Goal: Check status

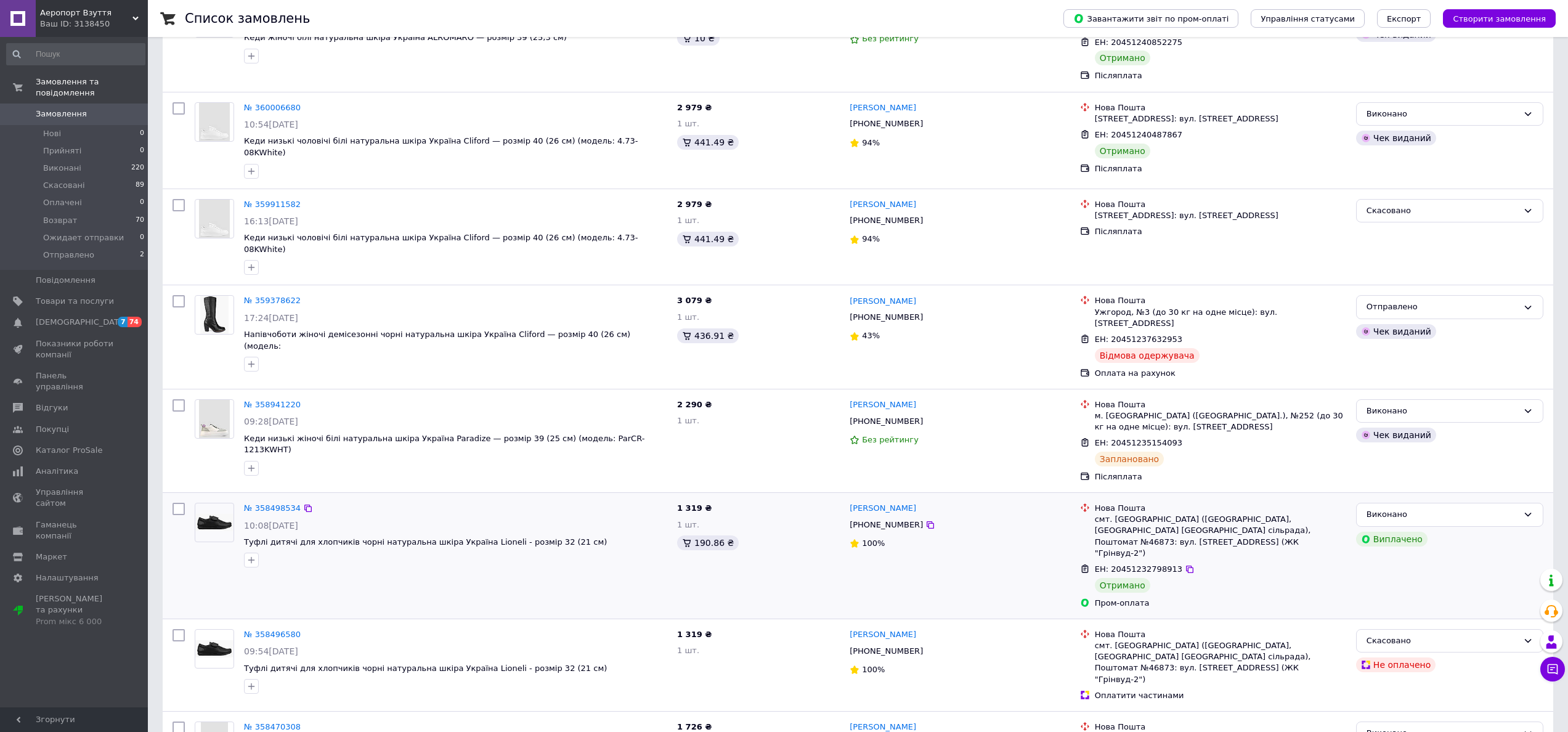
scroll to position [415, 0]
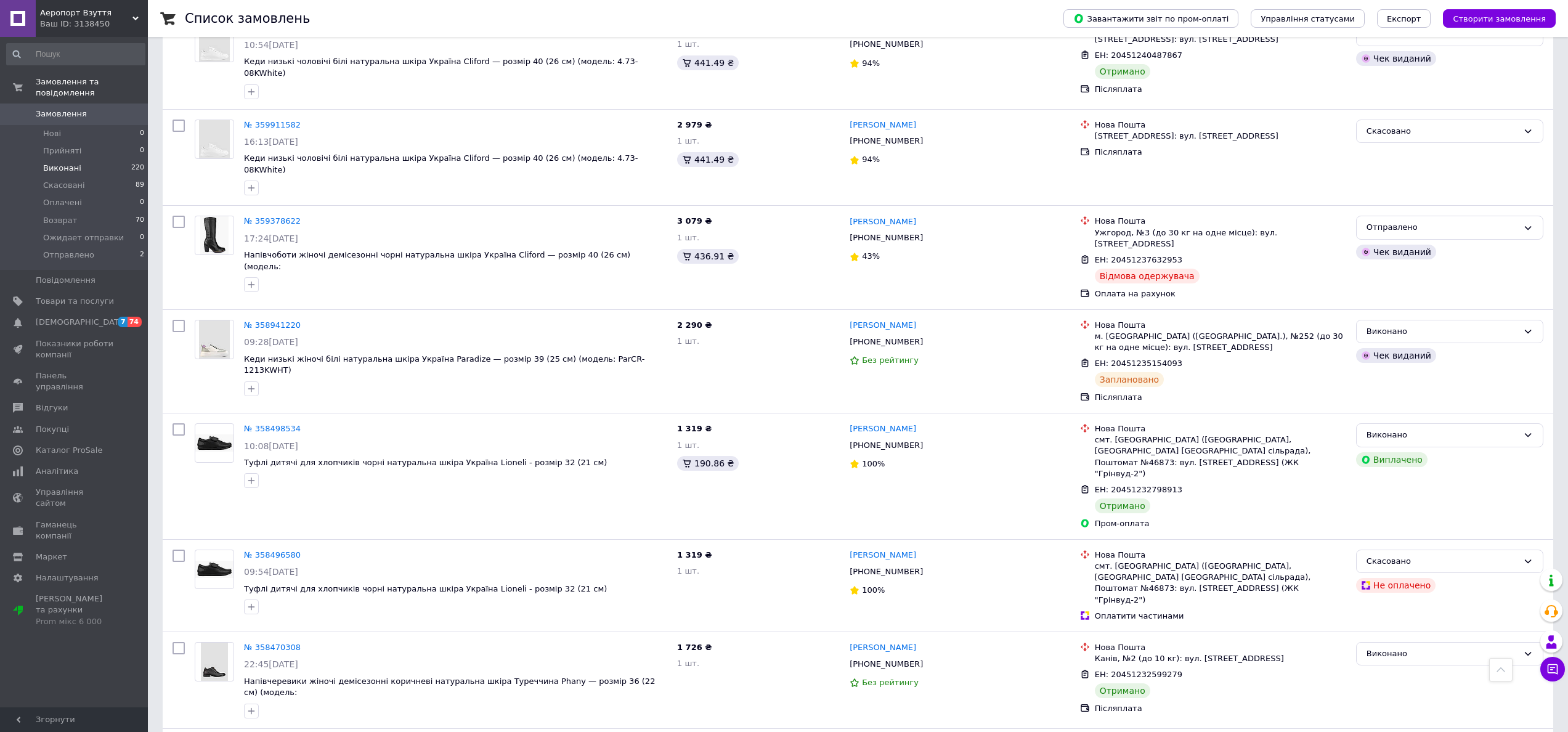
click at [66, 168] on span "Виконані" at bounding box center [61, 168] width 39 height 11
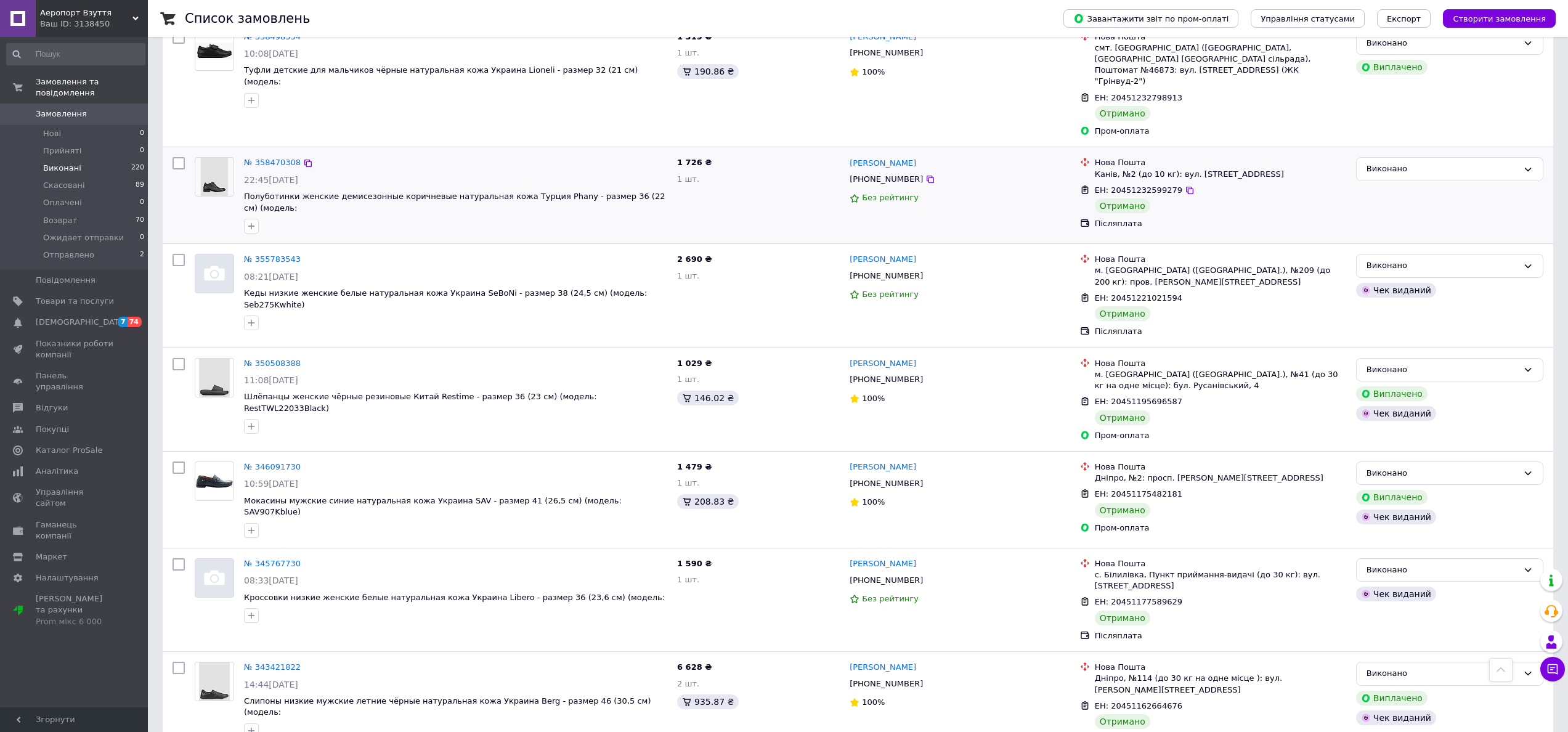
scroll to position [393, 0]
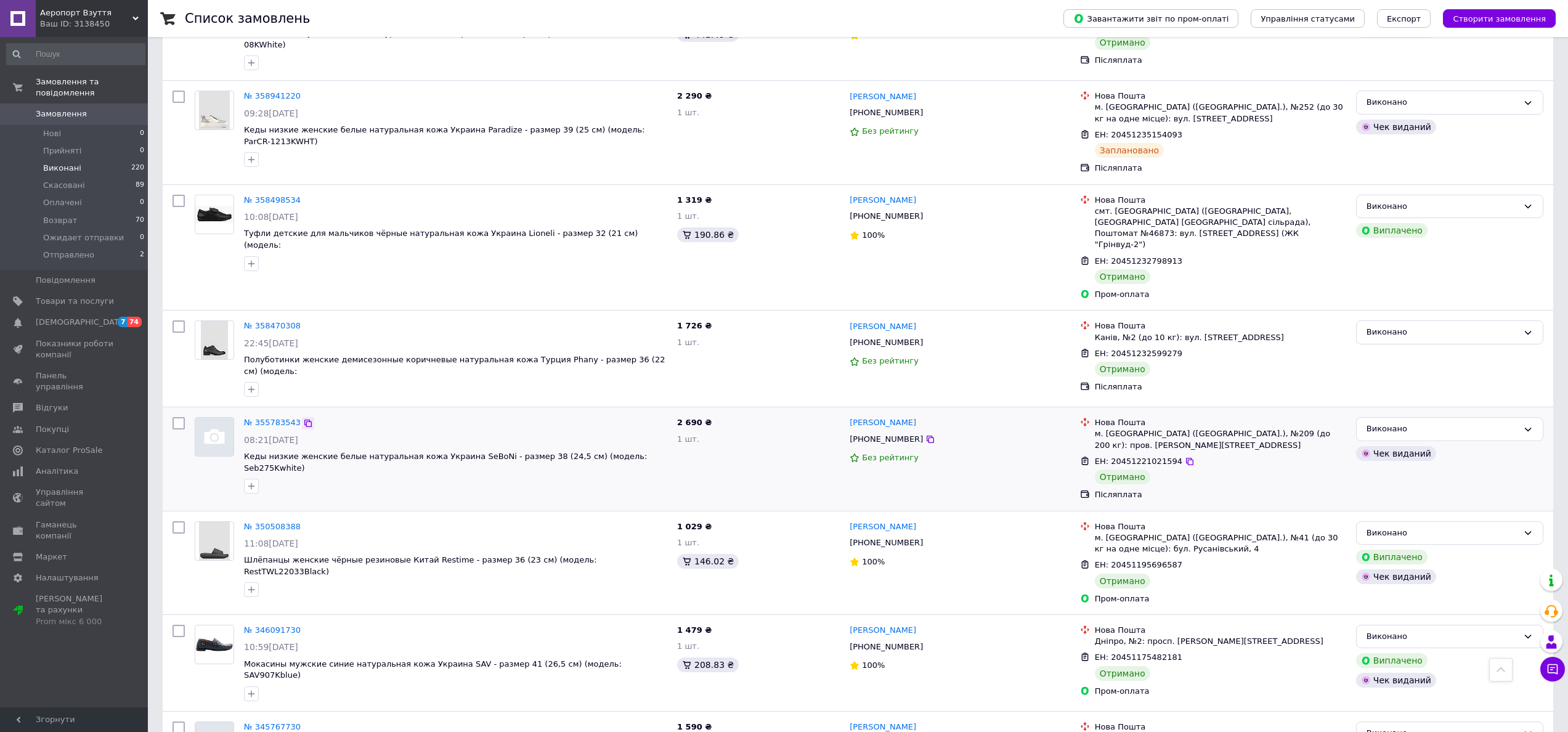
click at [307, 419] on icon at bounding box center [308, 424] width 10 height 10
click at [286, 435] on span "08:21[DATE]" at bounding box center [271, 440] width 55 height 10
drag, startPoint x: 311, startPoint y: 419, endPoint x: 273, endPoint y: 421, distance: 38.1
click at [273, 433] on div "08:21[DATE]" at bounding box center [455, 439] width 423 height 12
copy span "[DATE]"
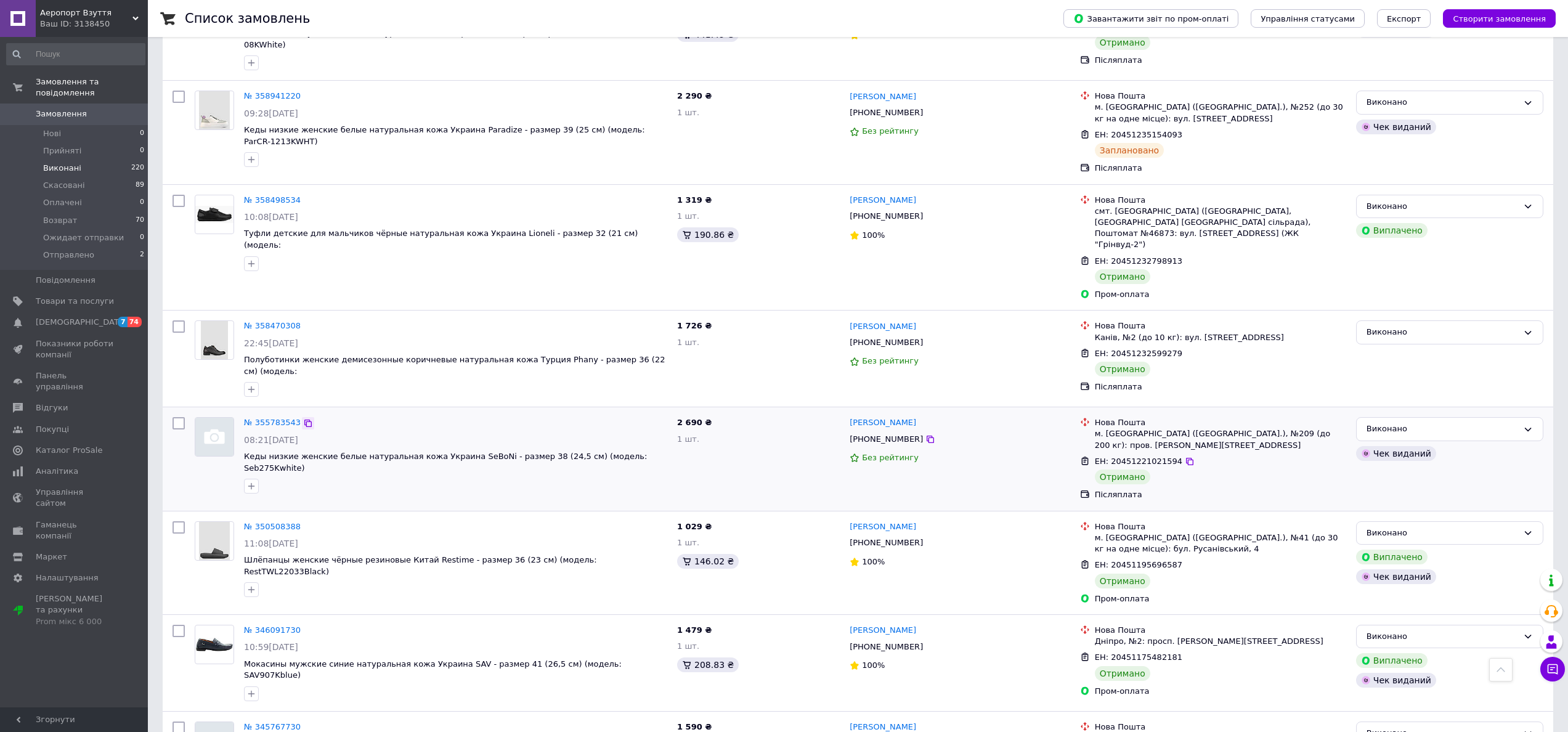
click at [309, 420] on icon at bounding box center [307, 423] width 7 height 7
click at [925, 434] on icon at bounding box center [930, 439] width 10 height 10
drag, startPoint x: 321, startPoint y: 321, endPoint x: 273, endPoint y: 322, distance: 48.0
click at [273, 337] on div "22:45[DATE]" at bounding box center [455, 343] width 423 height 12
copy span "[DATE]"
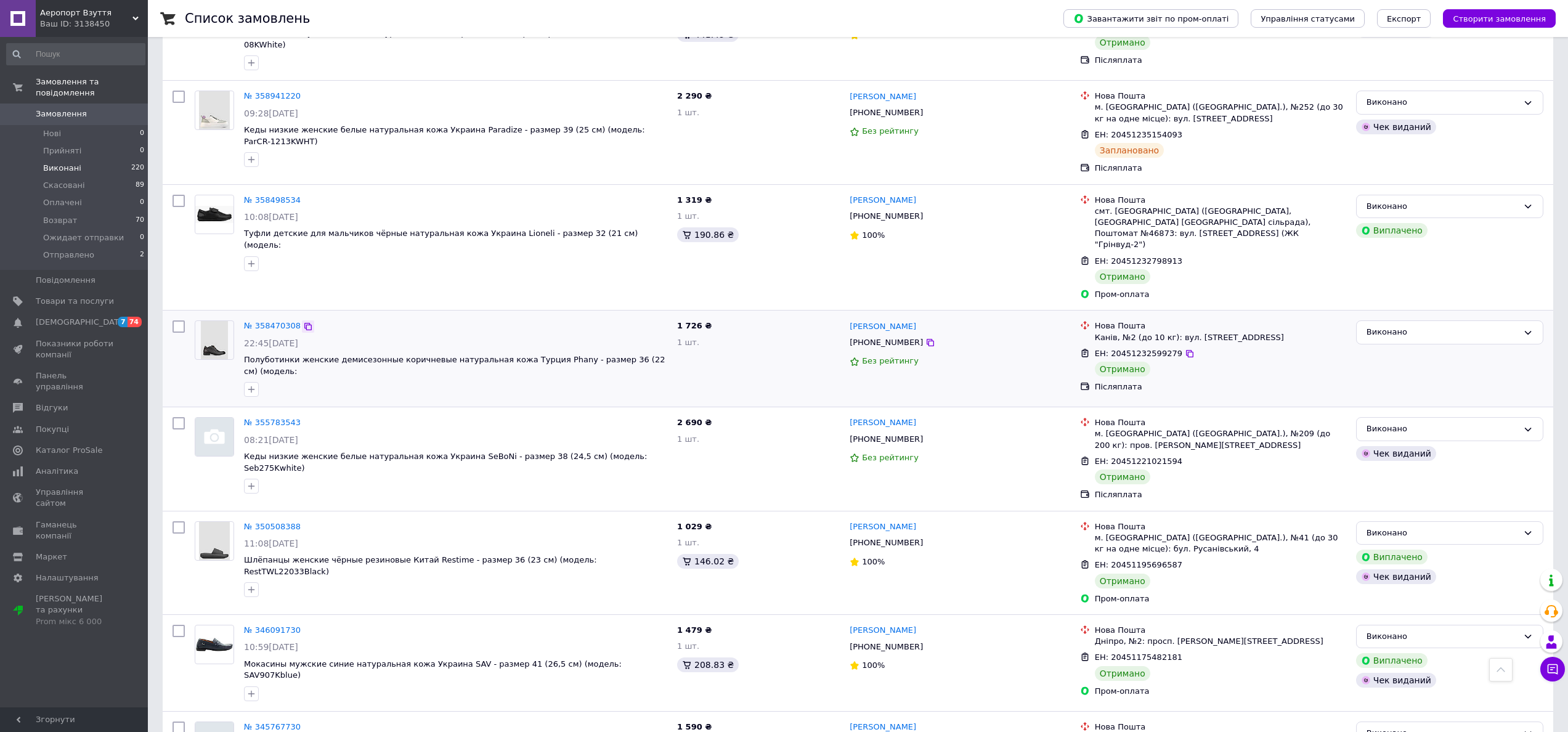
click at [304, 321] on icon at bounding box center [308, 326] width 10 height 10
click at [925, 338] on icon at bounding box center [930, 343] width 10 height 10
drag, startPoint x: 311, startPoint y: 205, endPoint x: 273, endPoint y: 204, distance: 38.0
click at [273, 211] on div "10:08[DATE]" at bounding box center [455, 217] width 423 height 12
copy span "[DATE]"
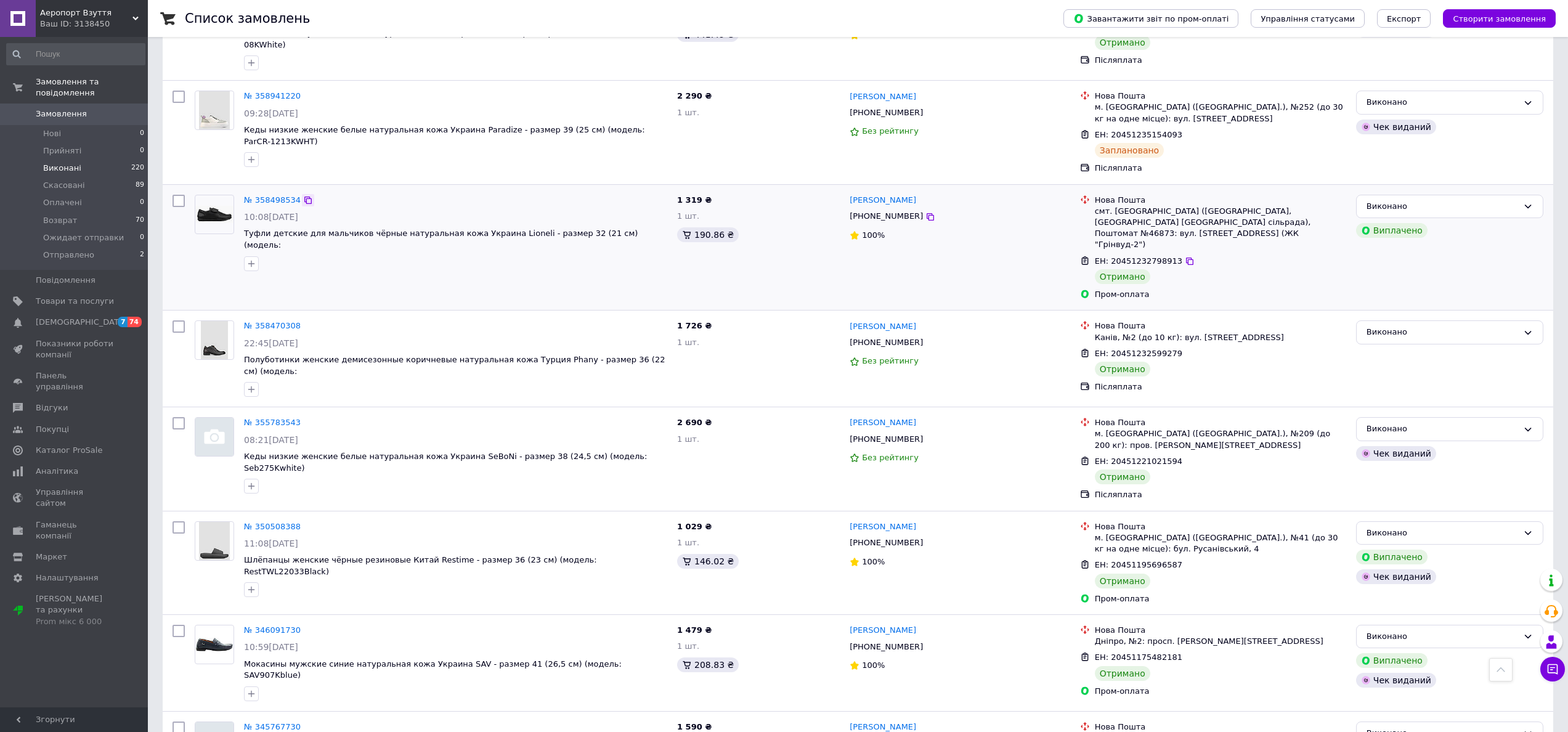
click at [305, 195] on icon at bounding box center [308, 200] width 10 height 10
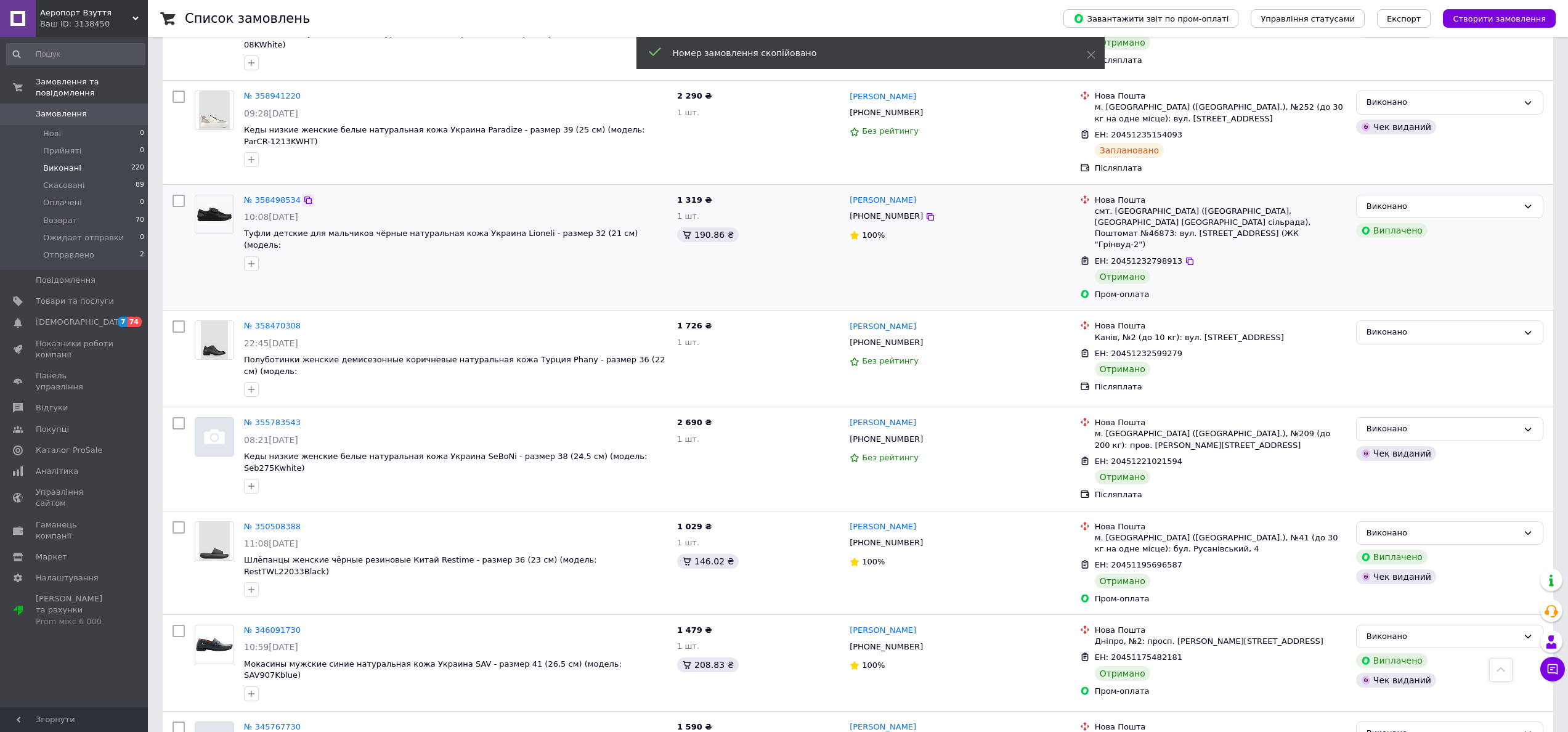
click at [307, 195] on icon at bounding box center [308, 200] width 10 height 10
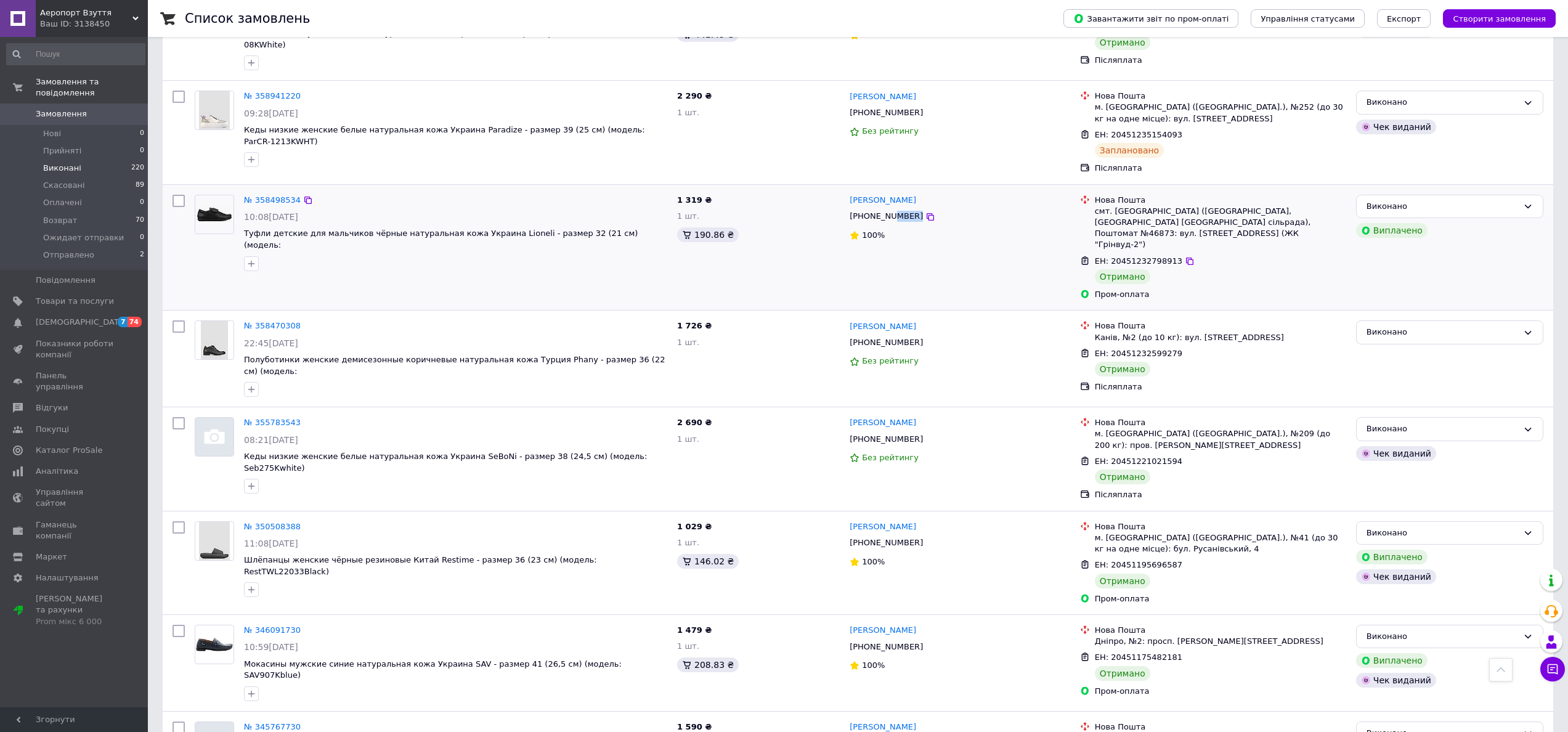
drag, startPoint x: 929, startPoint y: 206, endPoint x: 895, endPoint y: 206, distance: 34.0
click at [895, 209] on div "[PHONE_NUMBER]" at bounding box center [960, 216] width 223 height 14
click at [925, 212] on icon at bounding box center [930, 217] width 10 height 10
drag, startPoint x: 336, startPoint y: 101, endPoint x: 274, endPoint y: 104, distance: 62.1
click at [274, 107] on div "09:28[DATE]" at bounding box center [455, 113] width 423 height 12
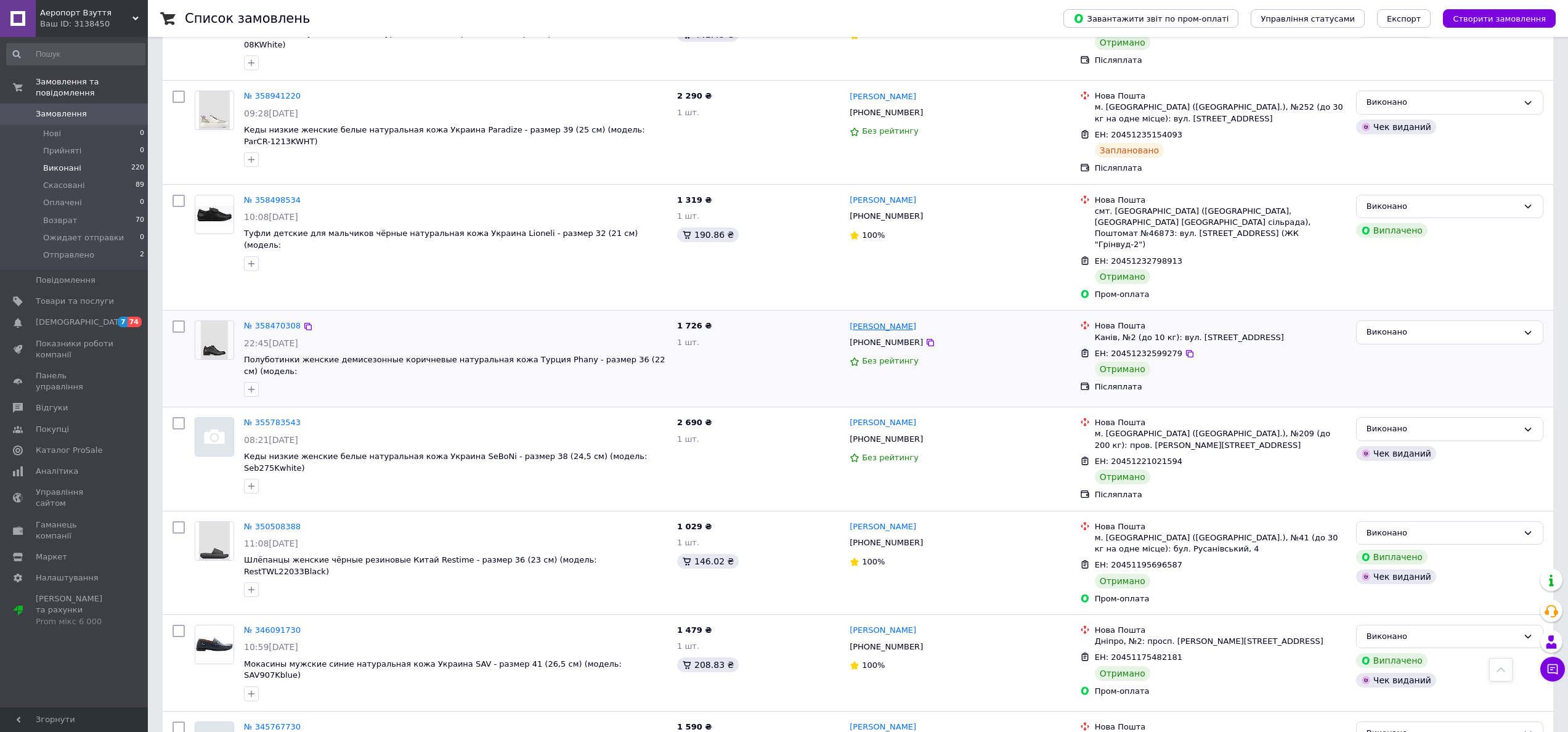
copy span "[DATE]"
drag, startPoint x: 310, startPoint y: 85, endPoint x: 286, endPoint y: 83, distance: 24.1
click at [286, 89] on div "№ 358941220" at bounding box center [455, 96] width 425 height 14
click at [304, 92] on icon at bounding box center [308, 97] width 10 height 10
drag, startPoint x: 904, startPoint y: 102, endPoint x: 927, endPoint y: 101, distance: 23.0
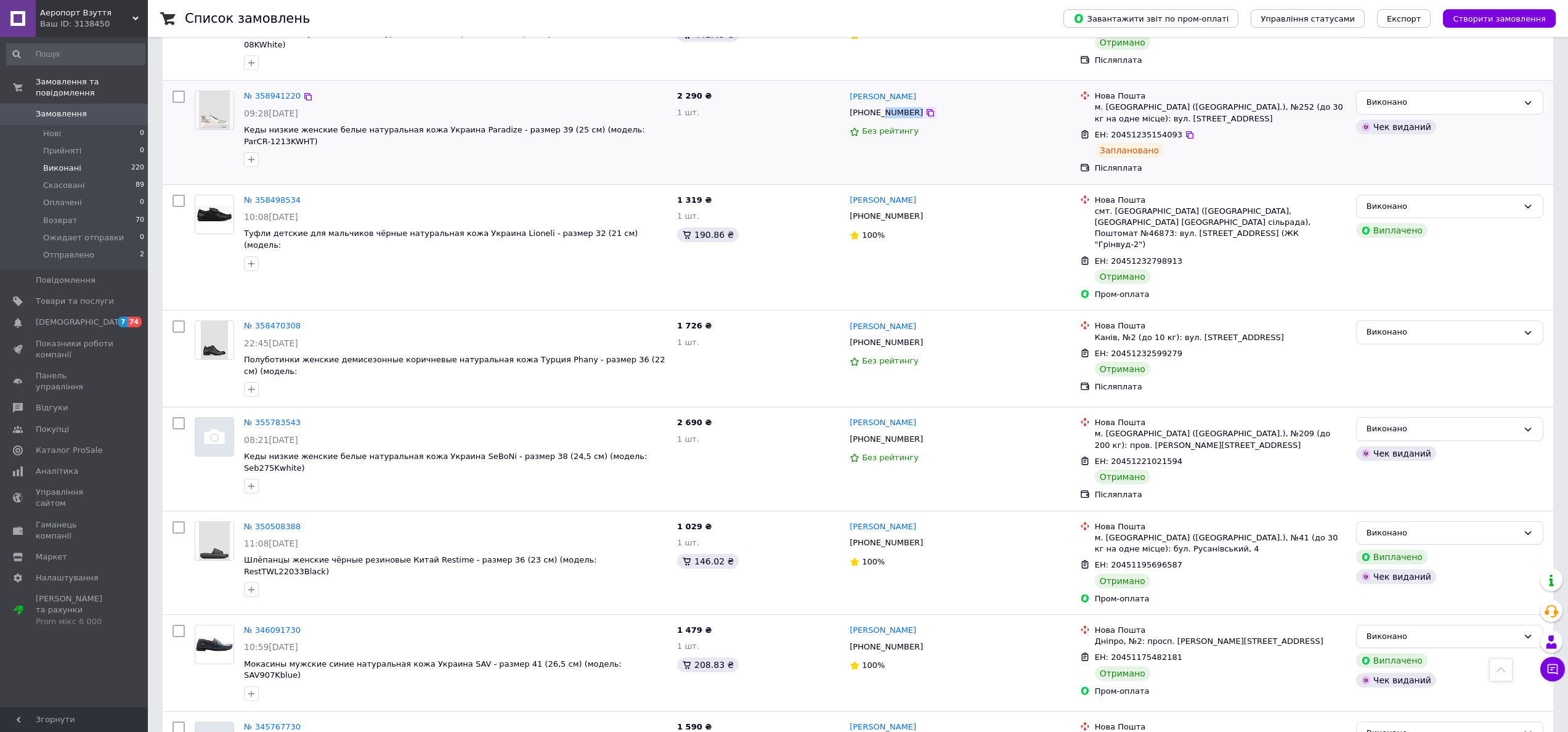
click at [885, 106] on div "[PHONE_NUMBER]" at bounding box center [960, 113] width 223 height 14
click at [925, 108] on icon at bounding box center [930, 113] width 10 height 10
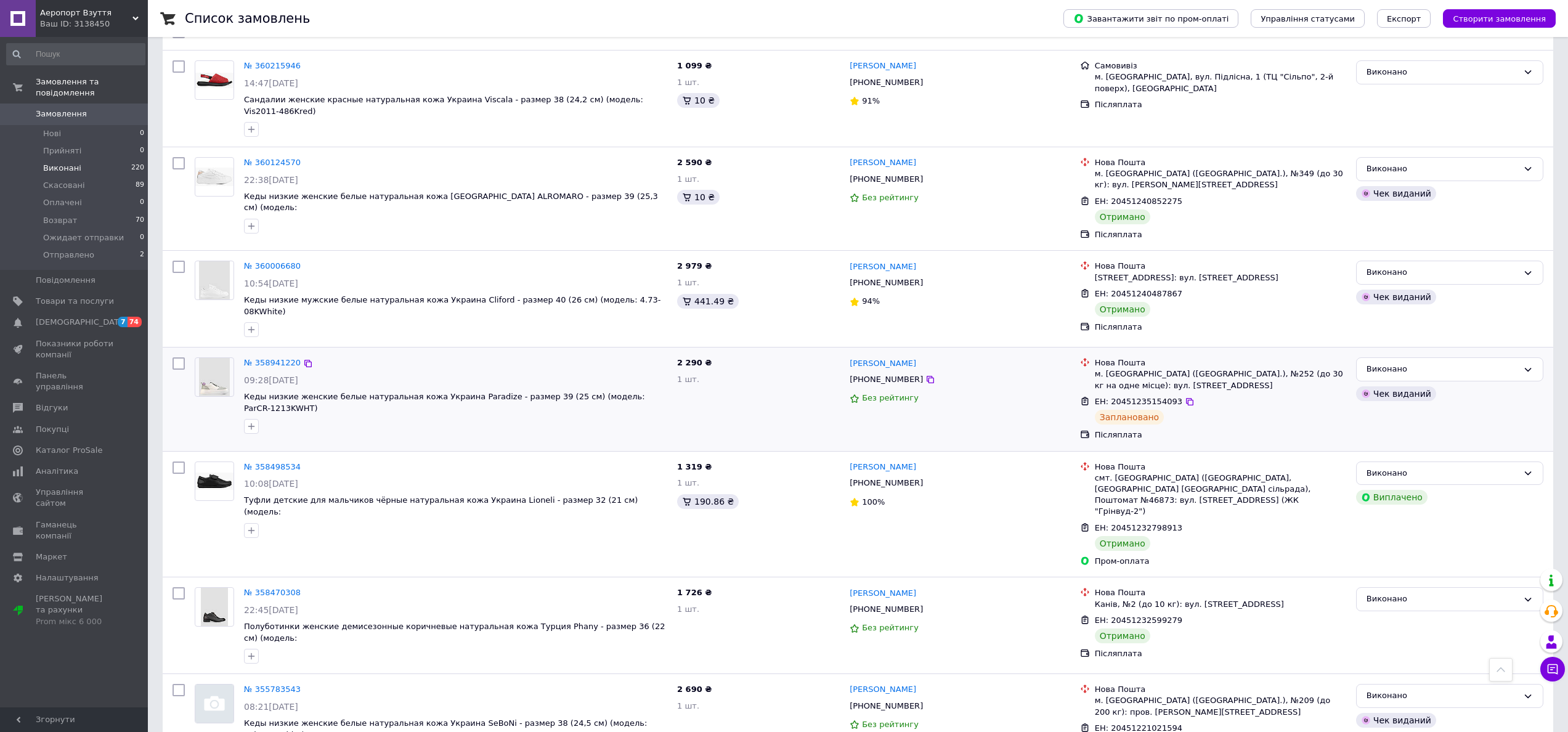
scroll to position [125, 0]
